Goal: Transaction & Acquisition: Obtain resource

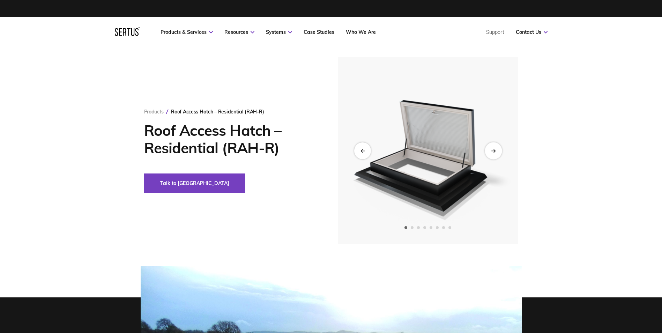
click at [493, 151] on icon "Next slide" at bounding box center [493, 151] width 4 height 0
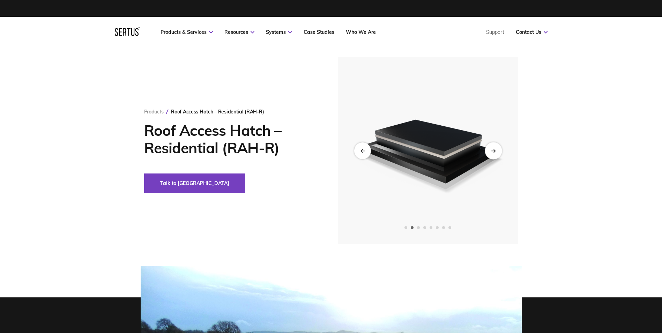
click at [493, 151] on icon "Next slide" at bounding box center [493, 151] width 4 height 0
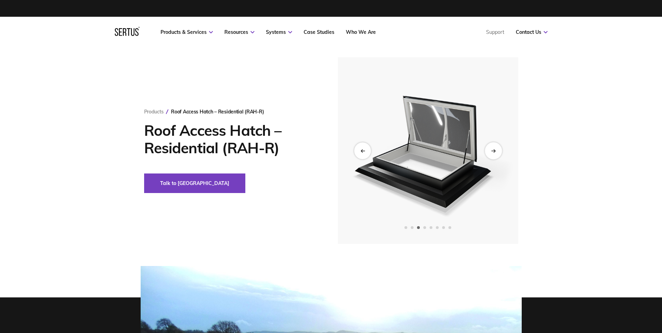
click at [493, 151] on icon "Next slide" at bounding box center [493, 151] width 4 height 0
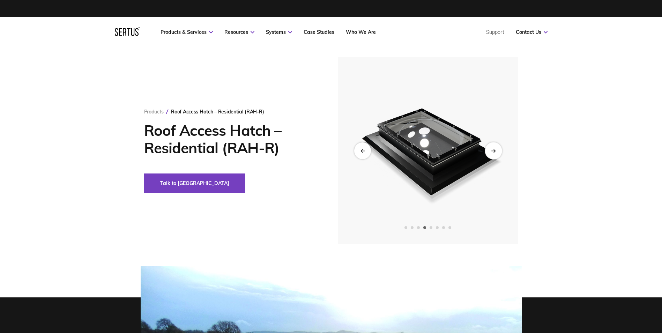
click at [493, 151] on icon "Next slide" at bounding box center [493, 151] width 4 height 0
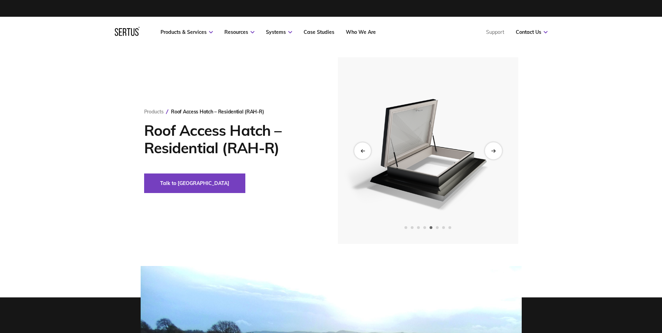
click at [493, 151] on icon "Next slide" at bounding box center [493, 151] width 4 height 0
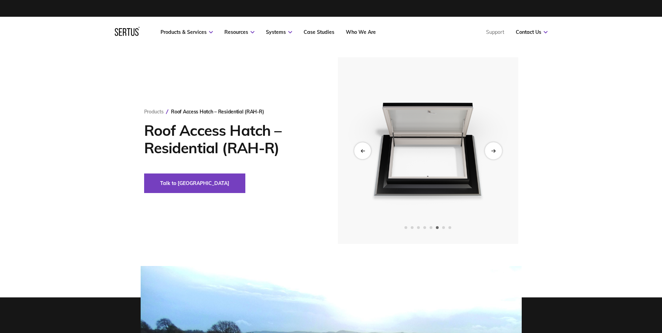
click at [493, 151] on icon "Next slide" at bounding box center [493, 151] width 4 height 0
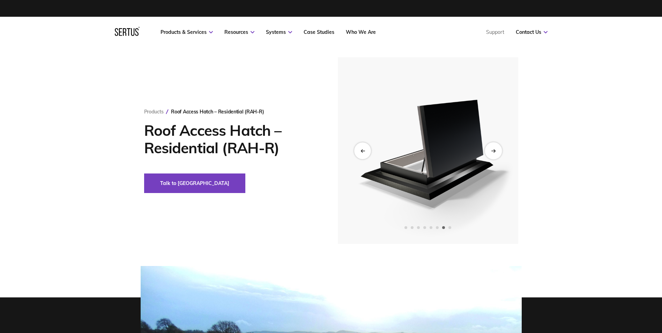
click at [493, 151] on icon "Next slide" at bounding box center [493, 151] width 4 height 0
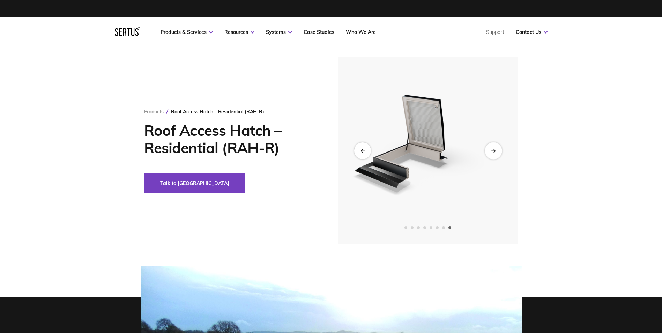
click at [493, 151] on icon "Next slide" at bounding box center [493, 151] width 4 height 0
click at [264, 208] on div "Products Roof Access Hatch – Residential (RAH-R) Roof Access Hatch – Residentia…" at bounding box center [331, 150] width 409 height 187
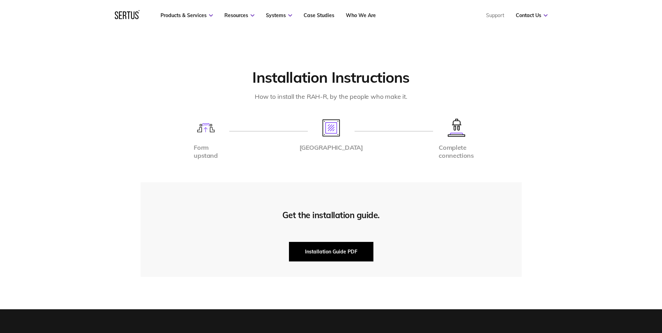
scroll to position [1536, 0]
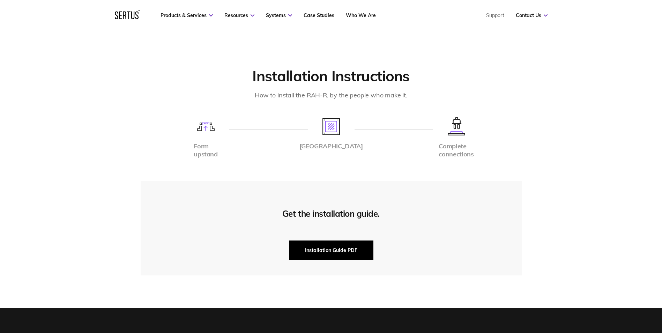
click at [325, 241] on button "Installation Guide PDF" at bounding box center [331, 251] width 84 height 20
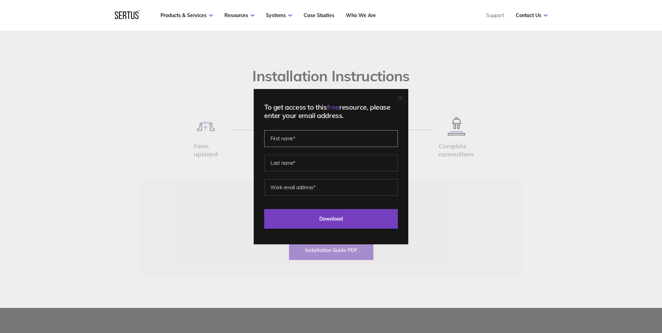
click at [300, 138] on input "text" at bounding box center [331, 138] width 134 height 17
type input "Martin"
type input "Jones"
type input "martin.jones@kingsleyroofing.co.uk"
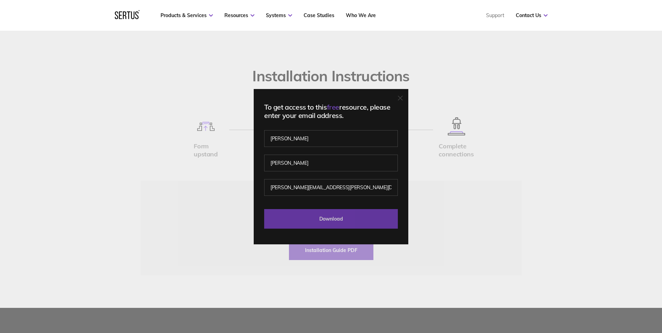
click at [323, 216] on input "Download" at bounding box center [331, 219] width 134 height 20
